Goal: Information Seeking & Learning: Learn about a topic

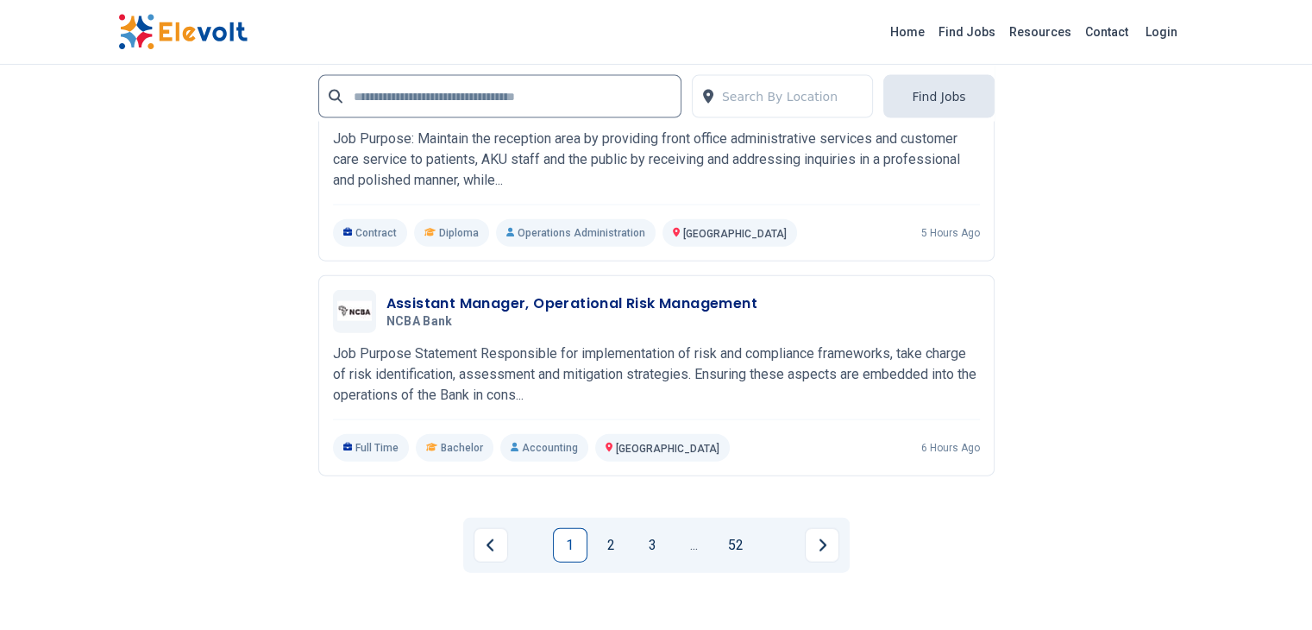
scroll to position [3918, 0]
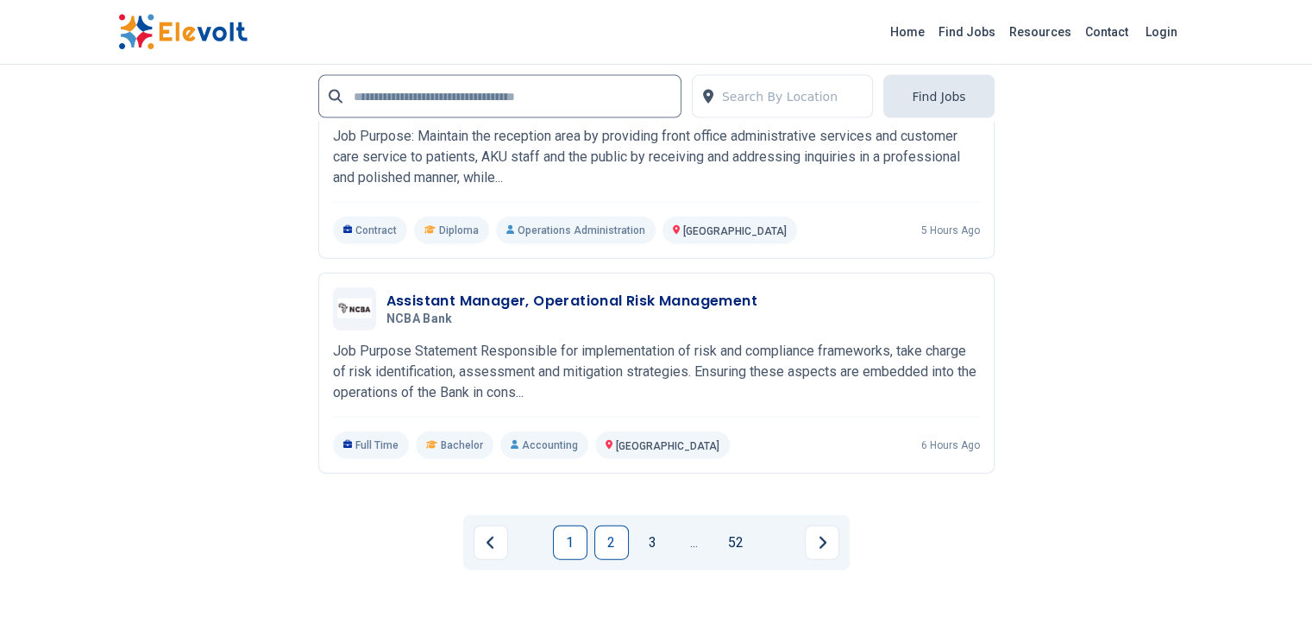
click at [612, 525] on link "2" at bounding box center [611, 542] width 35 height 35
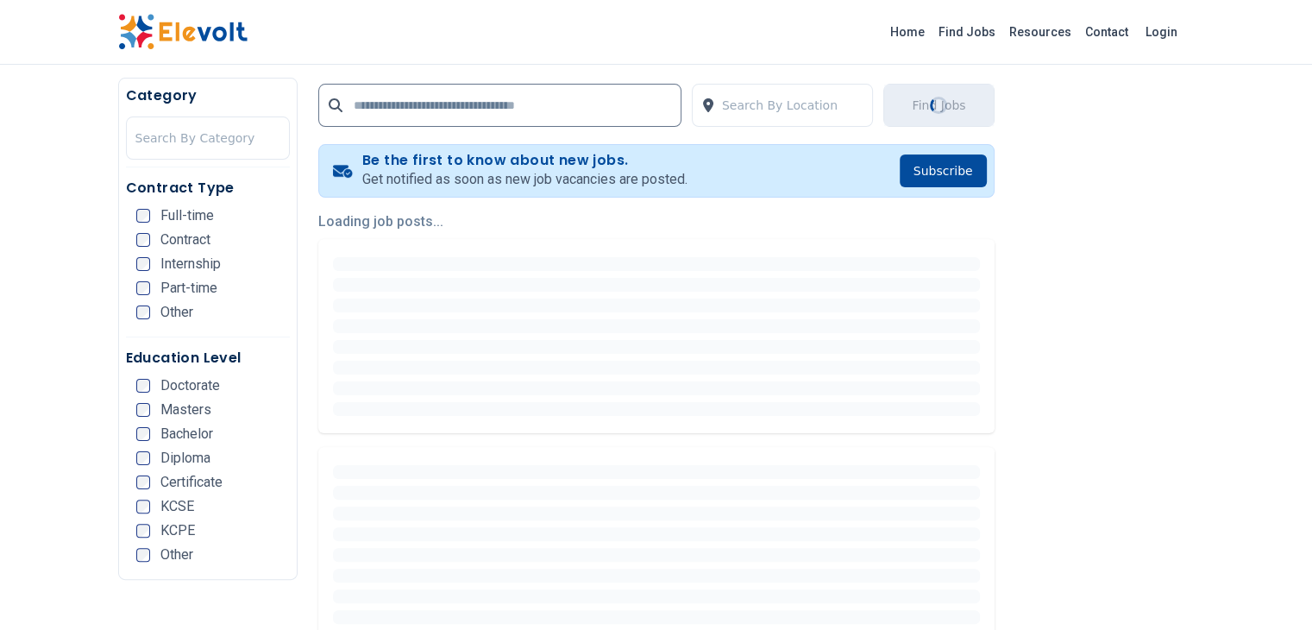
scroll to position [354, 0]
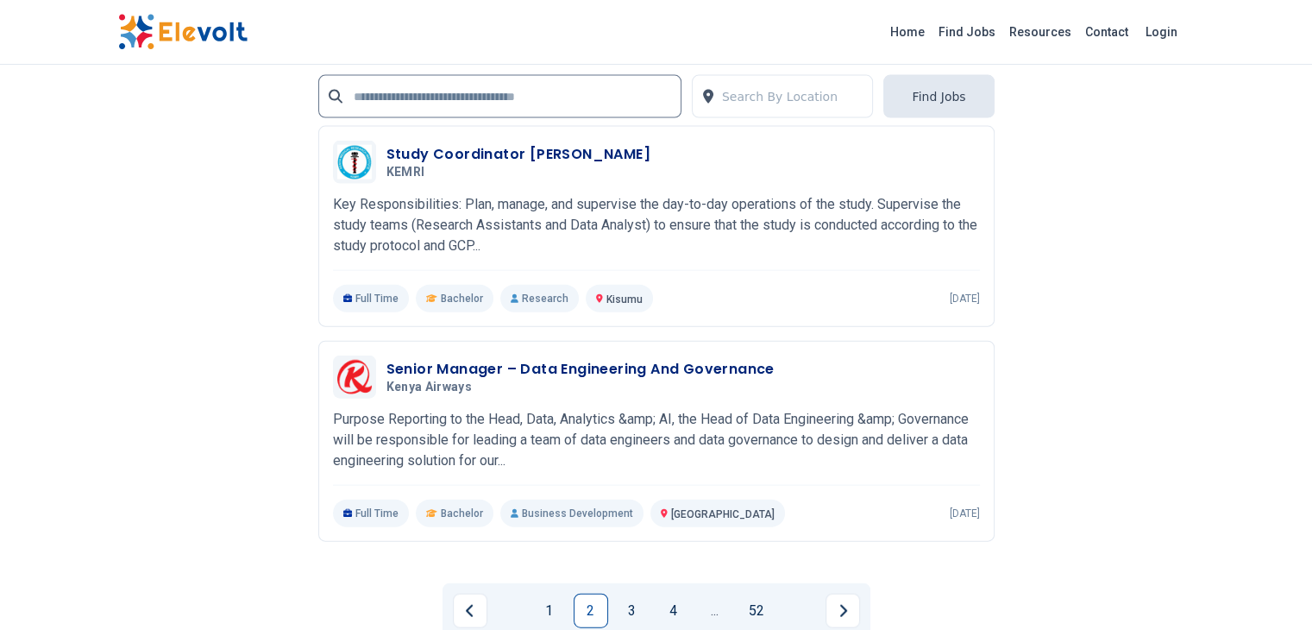
scroll to position [3837, 0]
click at [663, 593] on link "4" at bounding box center [673, 610] width 35 height 35
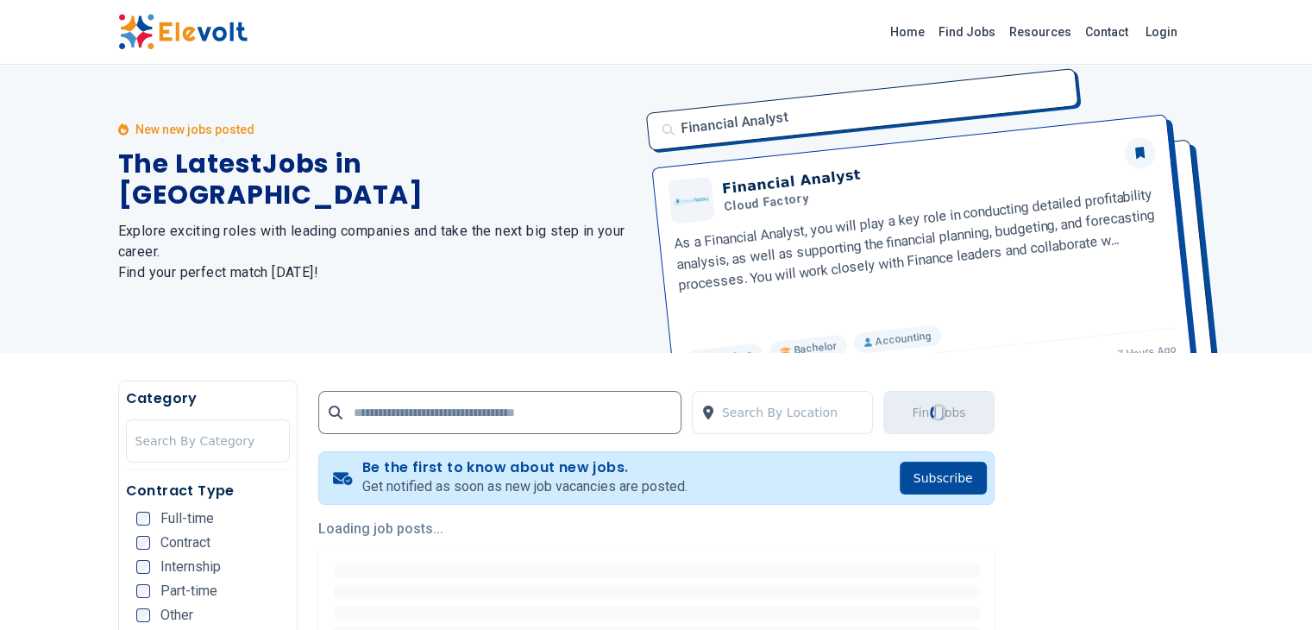
scroll to position [0, 0]
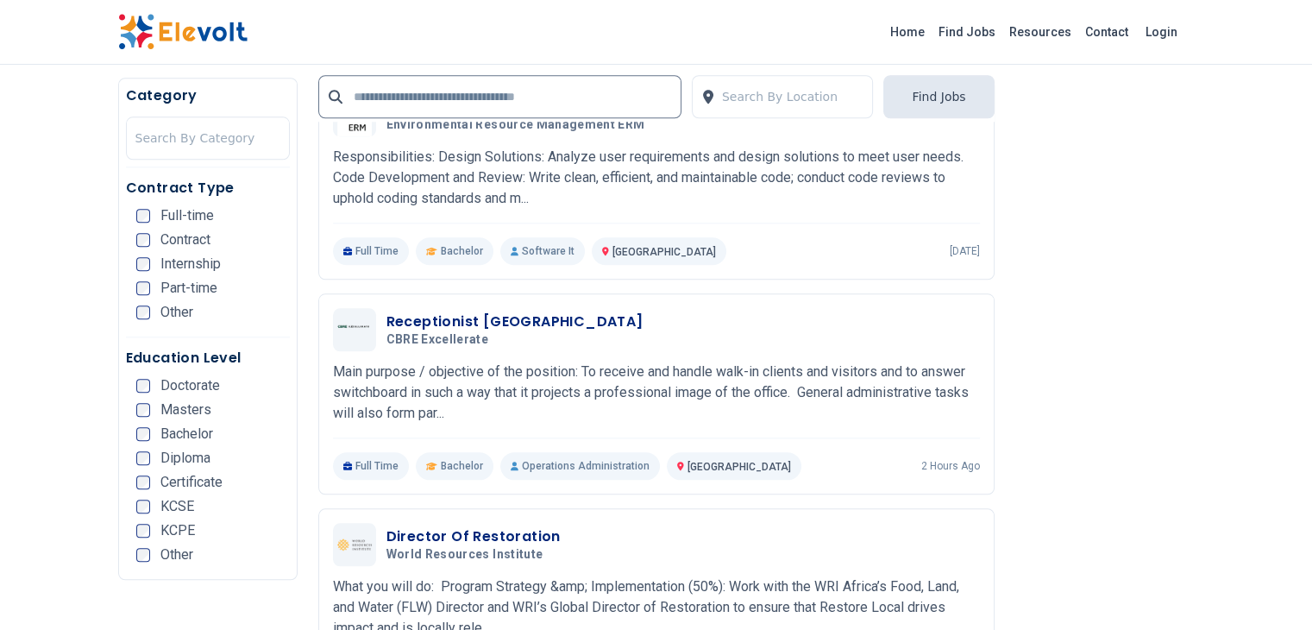
scroll to position [1746, 0]
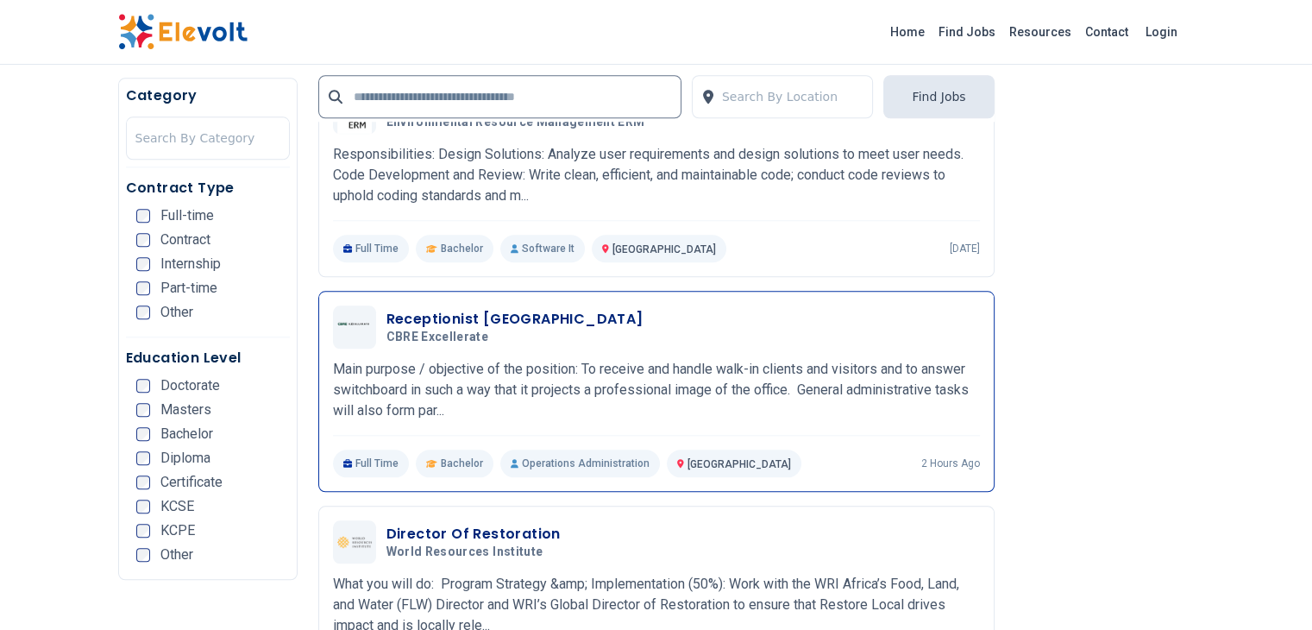
click at [696, 449] on div "Full Time Bachelor Operations Administration [GEOGRAPHIC_DATA] KE 2 hours ago" at bounding box center [656, 463] width 647 height 28
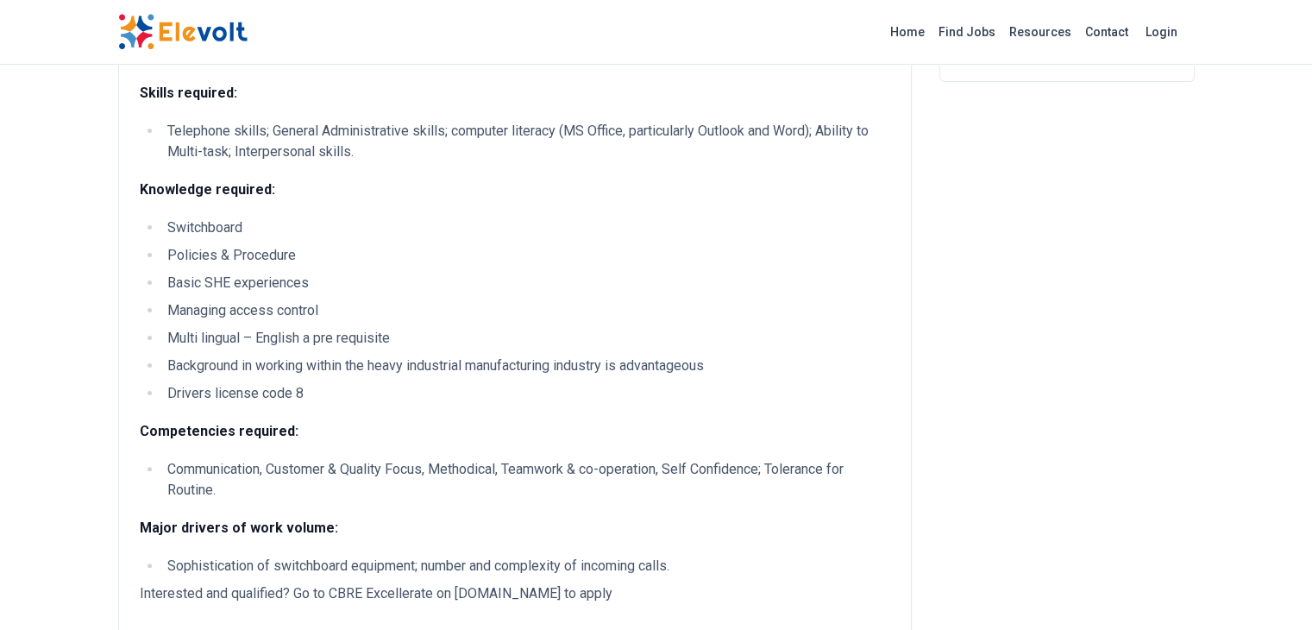
scroll to position [407, 0]
